Goal: Information Seeking & Learning: Learn about a topic

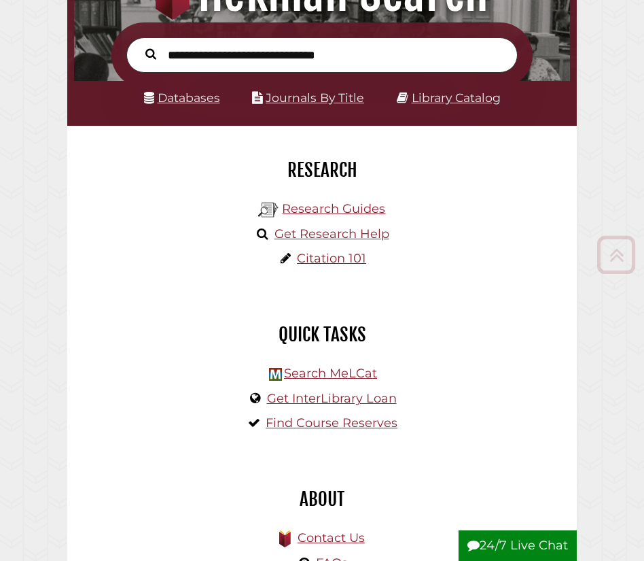
scroll to position [196, 0]
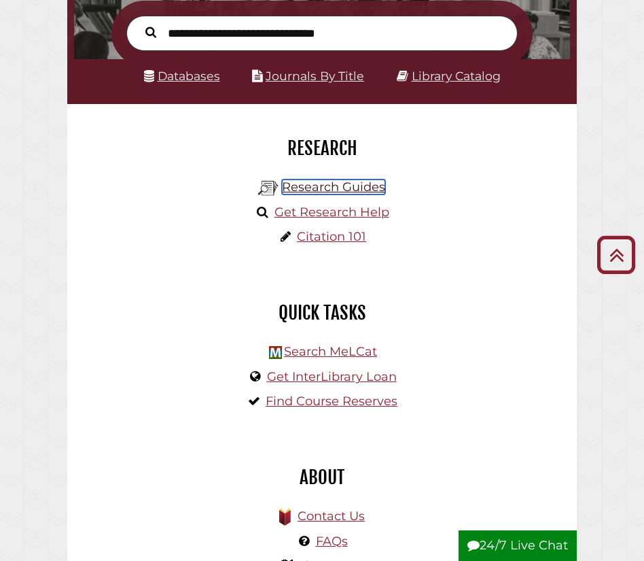
click at [333, 186] on link "Research Guides" at bounding box center [333, 186] width 103 height 15
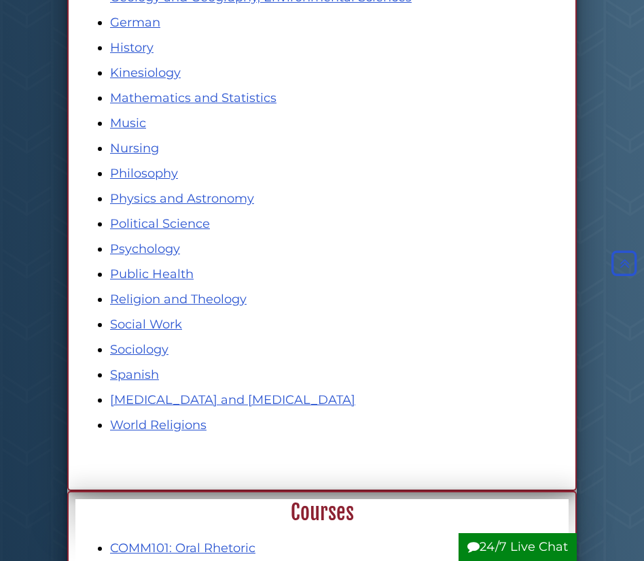
scroll to position [683, 0]
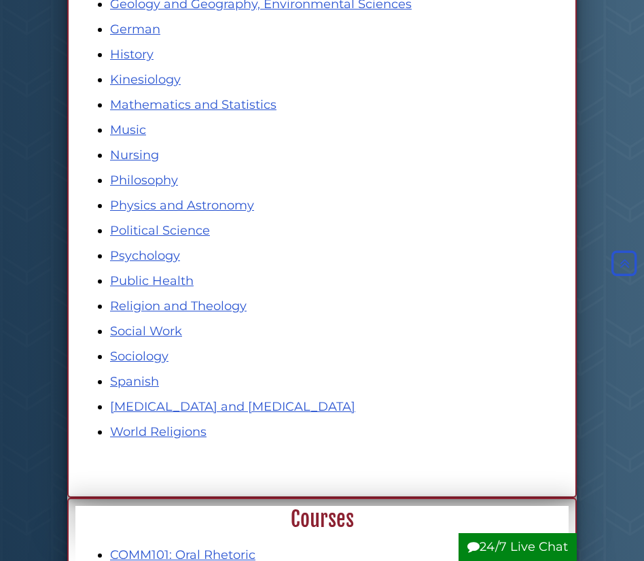
click at [129, 147] on li "Nursing" at bounding box center [335, 155] width 451 height 18
click at [130, 154] on link "Nursing" at bounding box center [134, 154] width 49 height 15
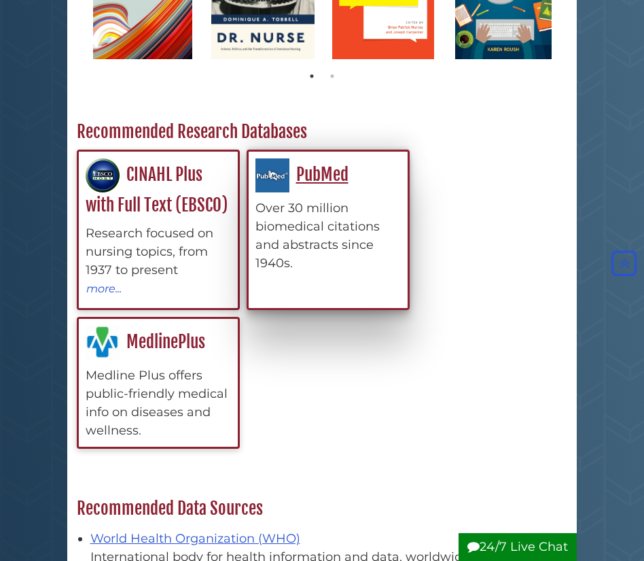
scroll to position [463, 0]
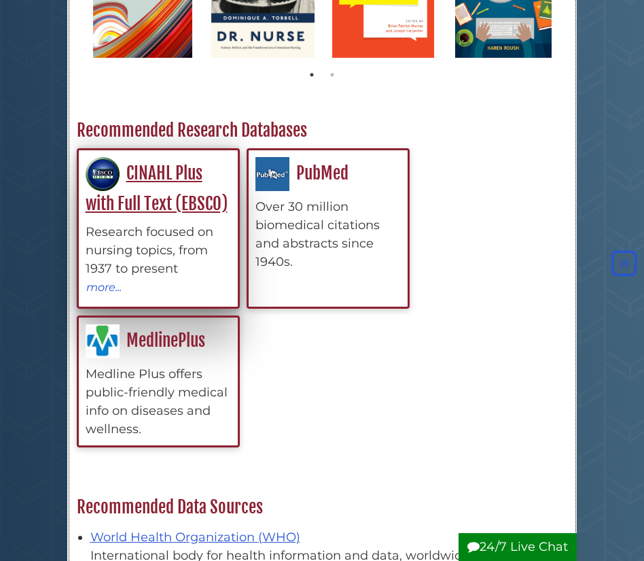
click at [195, 219] on div "CINAHL Plus with Full Text (EBSCO) Research focused on nursing topics, from 193…" at bounding box center [158, 226] width 145 height 139
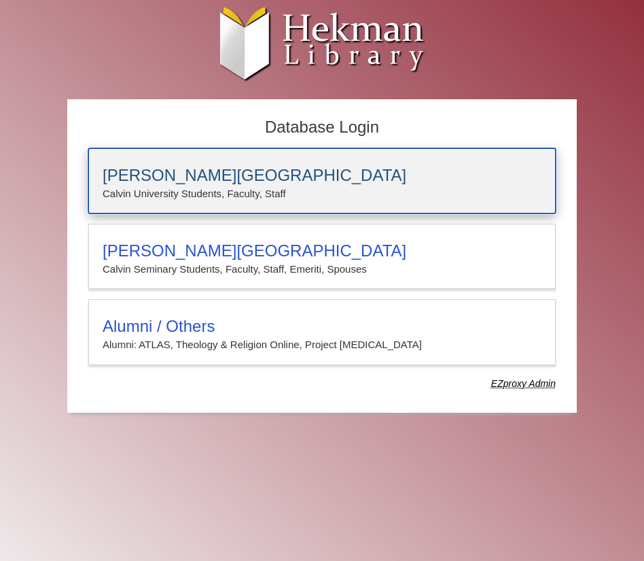
click at [204, 194] on p "Calvin University Students, Faculty, Staff" at bounding box center [322, 194] width 439 height 18
